Goal: Find specific page/section: Find specific page/section

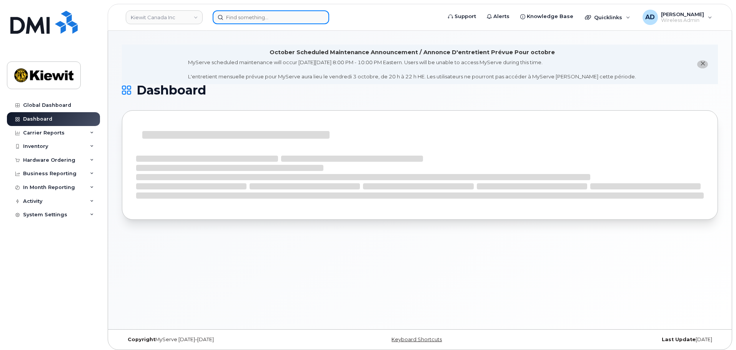
click at [247, 20] on input at bounding box center [271, 17] width 117 height 14
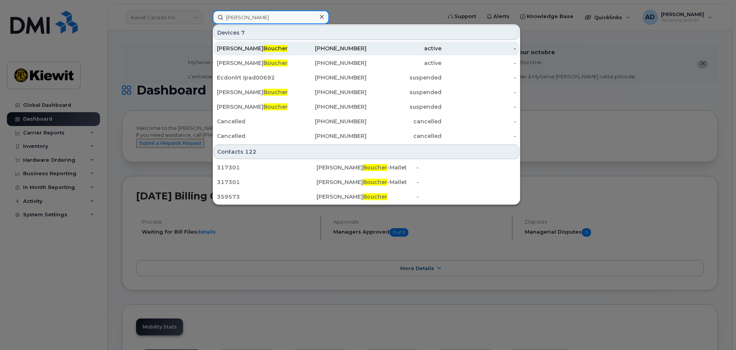
type input "boucher"
click at [263, 46] on span "Boucher" at bounding box center [275, 48] width 24 height 7
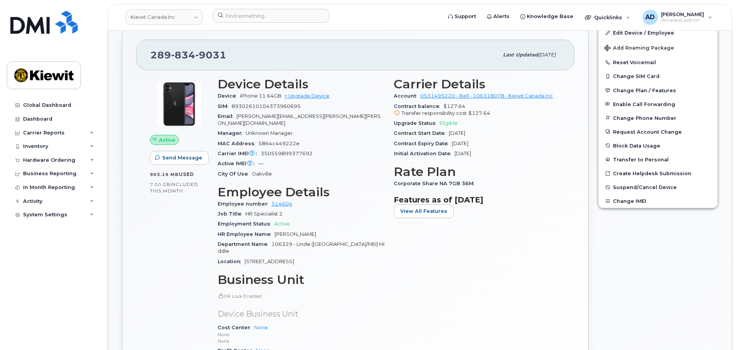
scroll to position [192, 0]
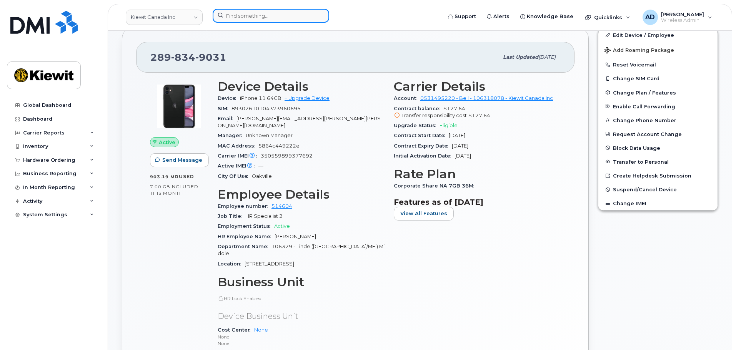
click at [230, 19] on input at bounding box center [271, 16] width 117 height 14
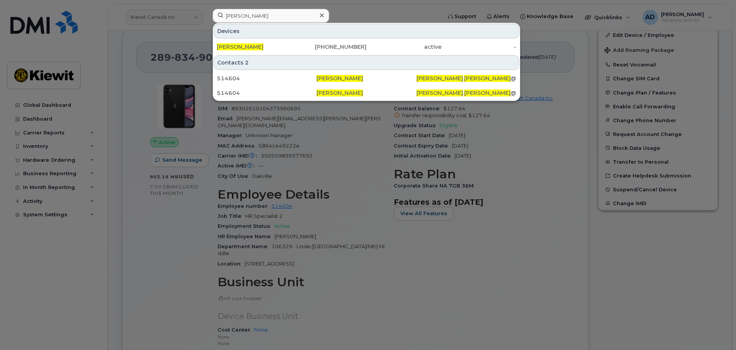
click at [118, 300] on div at bounding box center [368, 175] width 736 height 350
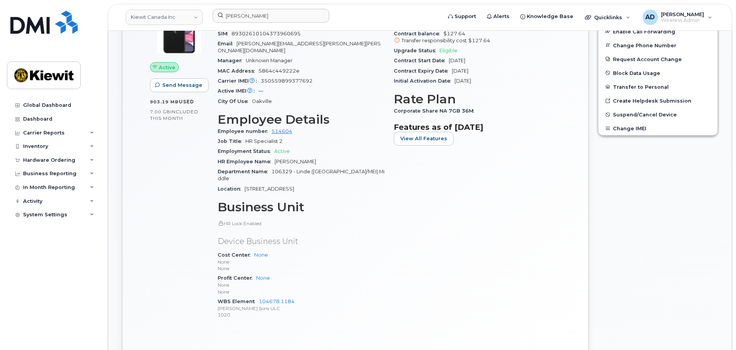
scroll to position [269, 0]
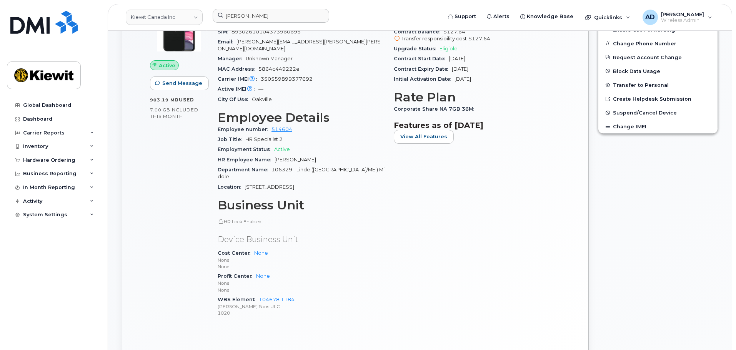
click at [145, 214] on div "Active Send Message 903.19 MB  used 7.00 GB  included this month Device Details…" at bounding box center [355, 177] width 438 height 363
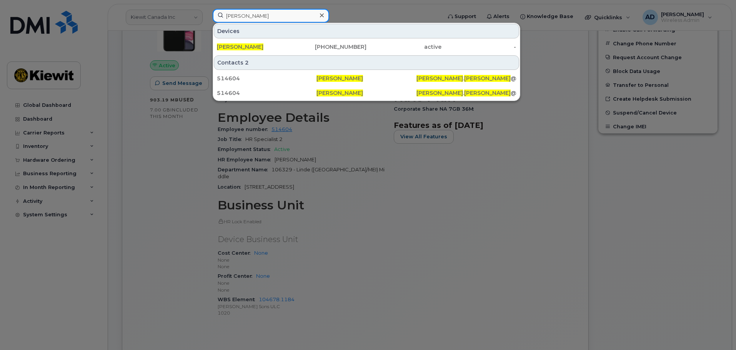
click at [273, 21] on input "kimberly boucher" at bounding box center [271, 16] width 117 height 14
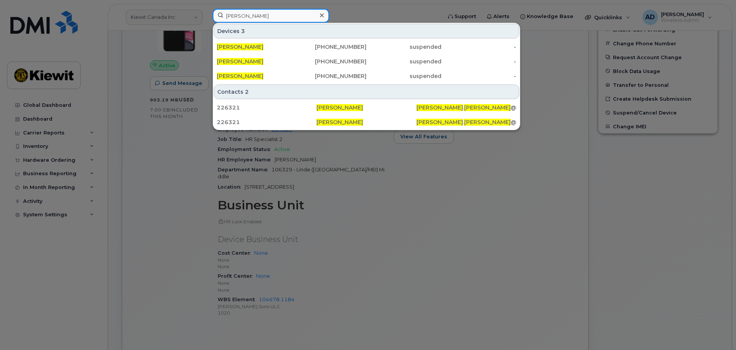
click at [278, 15] on input "michael harney" at bounding box center [271, 16] width 117 height 14
click at [283, 14] on input "michael harney" at bounding box center [271, 16] width 117 height 14
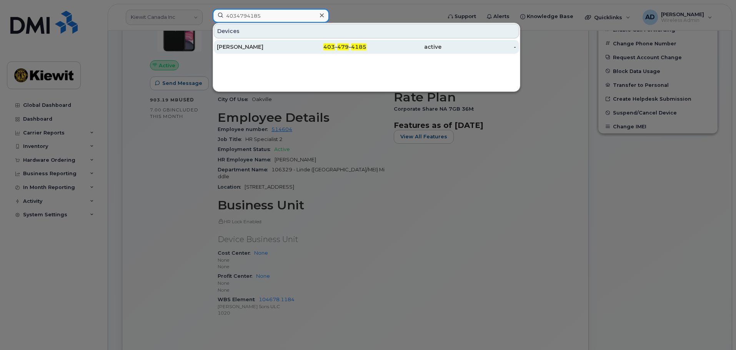
type input "4034794185"
click at [263, 44] on div "[PERSON_NAME]" at bounding box center [254, 47] width 75 height 8
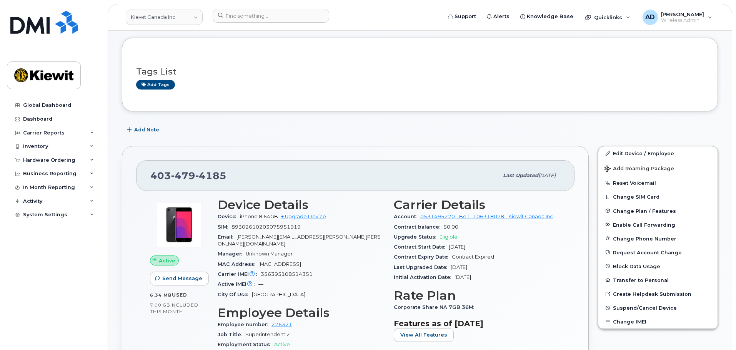
scroll to position [231, 0]
